Goal: Navigation & Orientation: Find specific page/section

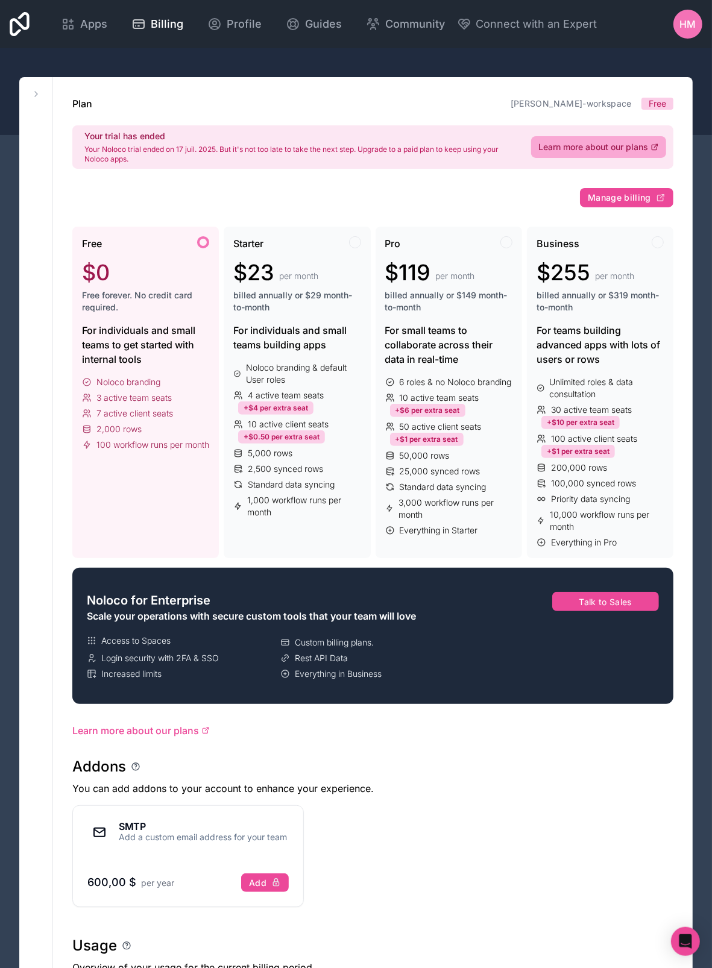
click at [22, 27] on icon at bounding box center [20, 24] width 20 height 24
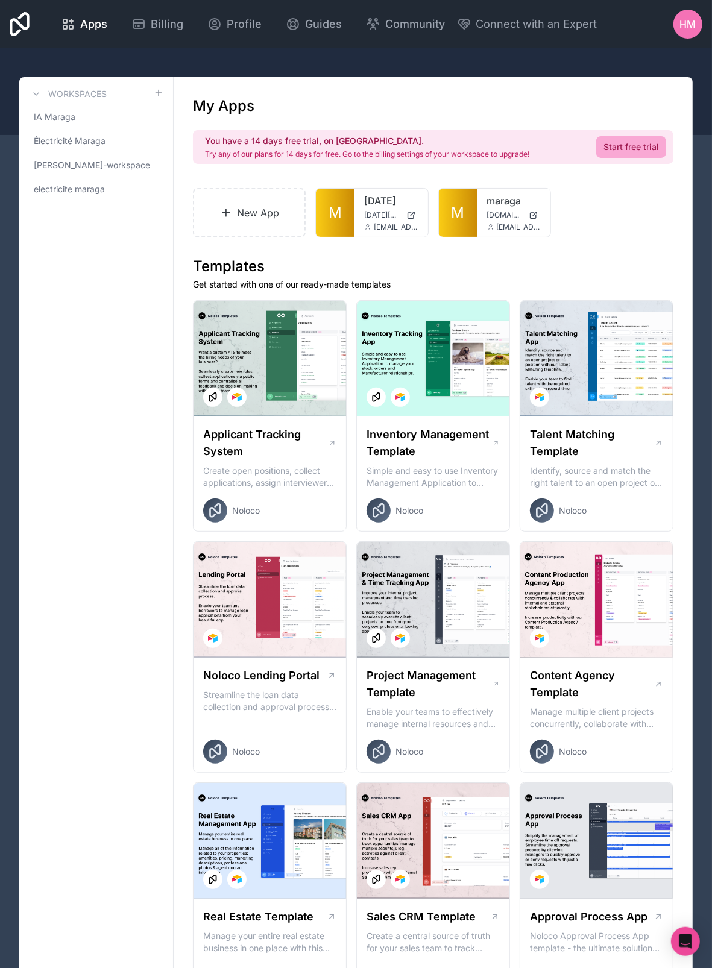
click at [99, 122] on link "IA Maraga" at bounding box center [96, 117] width 134 height 22
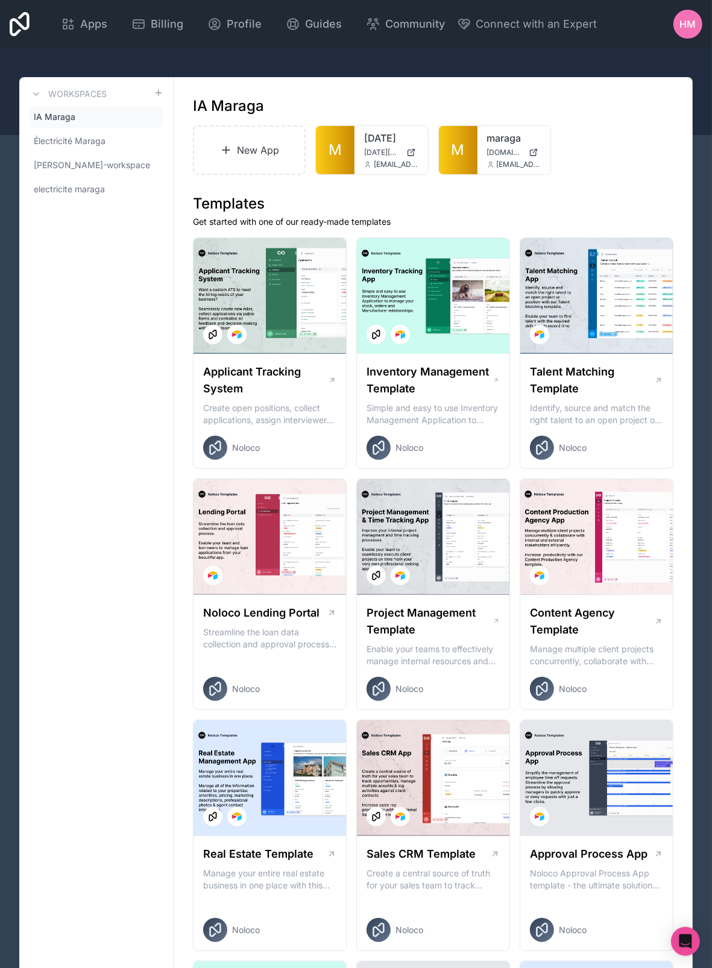
click at [457, 160] on span "M" at bounding box center [457, 149] width 13 height 19
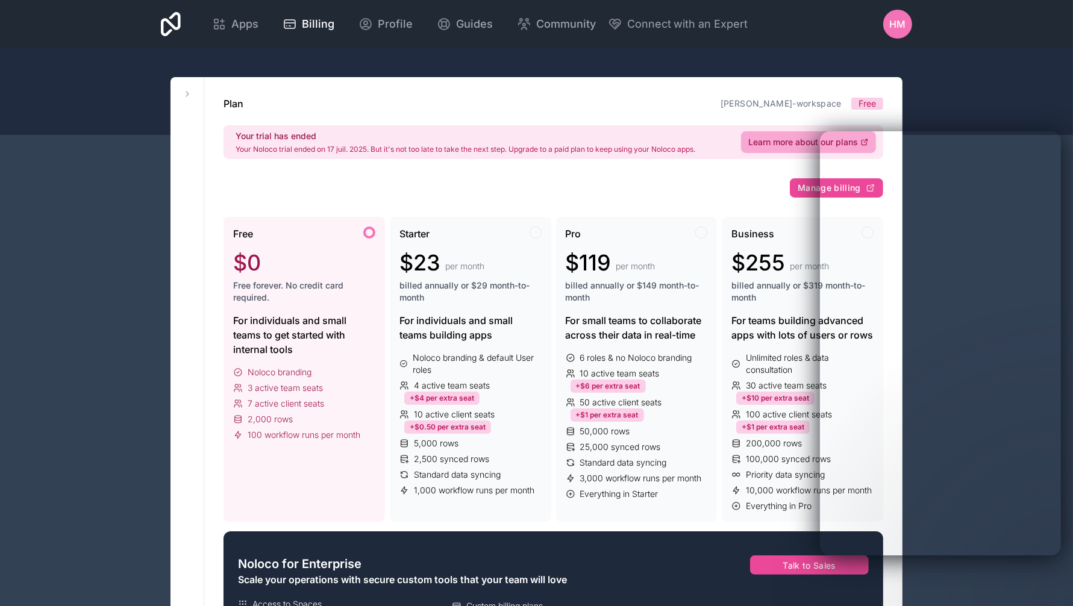
click at [209, 16] on link "Apps" at bounding box center [235, 24] width 66 height 27
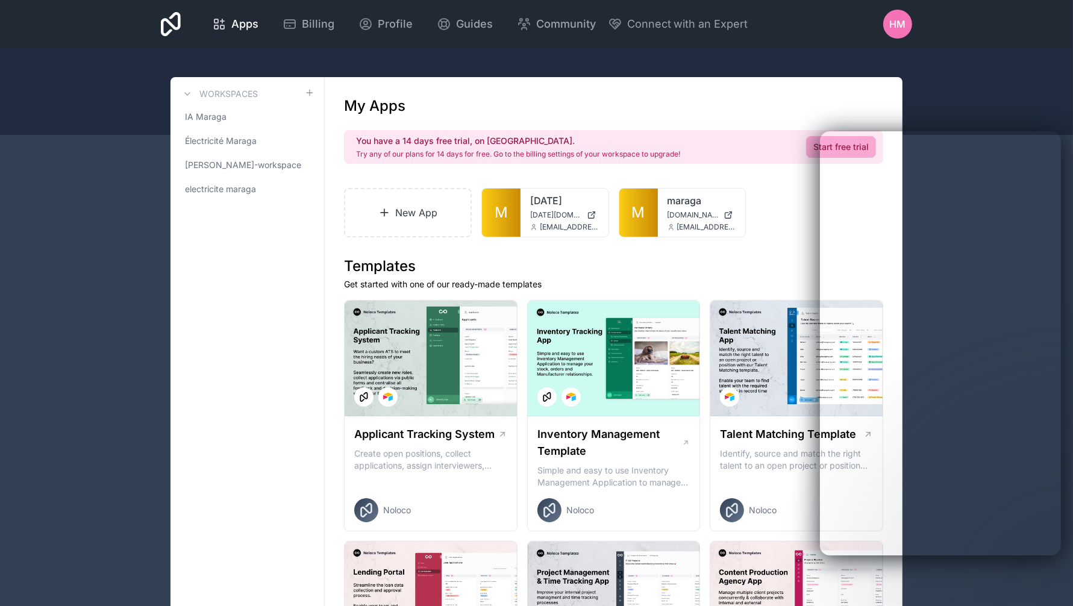
click at [642, 219] on span "M" at bounding box center [638, 212] width 13 height 19
